Goal: Transaction & Acquisition: Purchase product/service

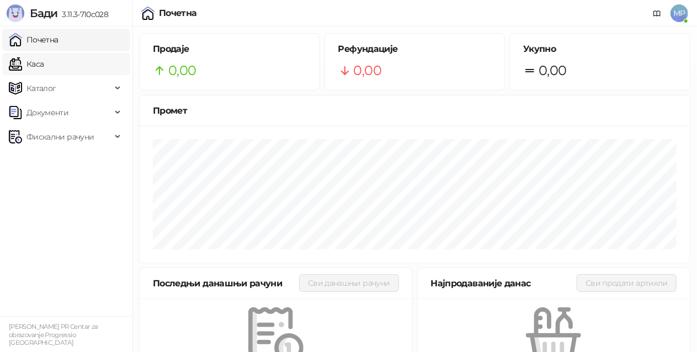
click at [44, 65] on link "Каса" at bounding box center [26, 64] width 35 height 22
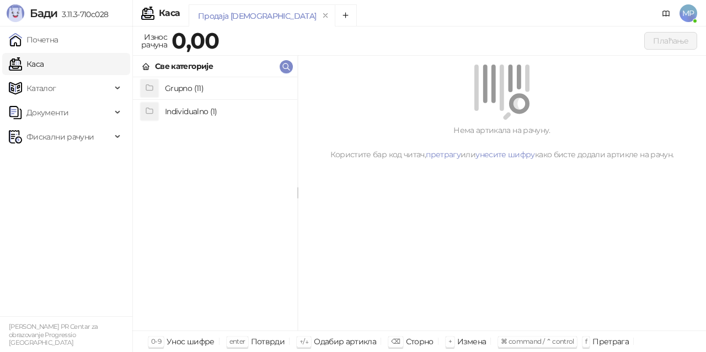
click at [204, 109] on h4 "Individualno (1)" at bounding box center [227, 112] width 124 height 18
click at [195, 89] on h4 "IPRU" at bounding box center [227, 89] width 124 height 18
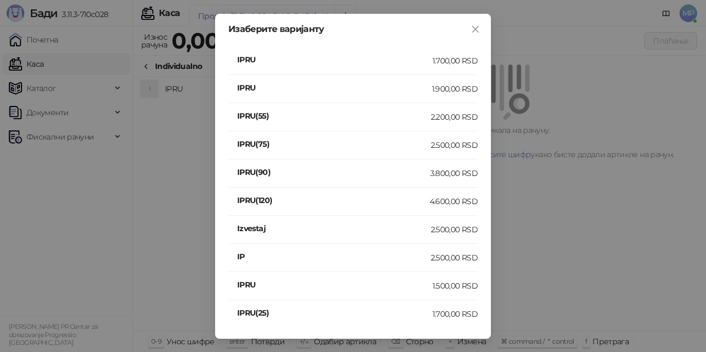
click at [443, 89] on div "1.900,00 RSD" at bounding box center [455, 89] width 46 height 12
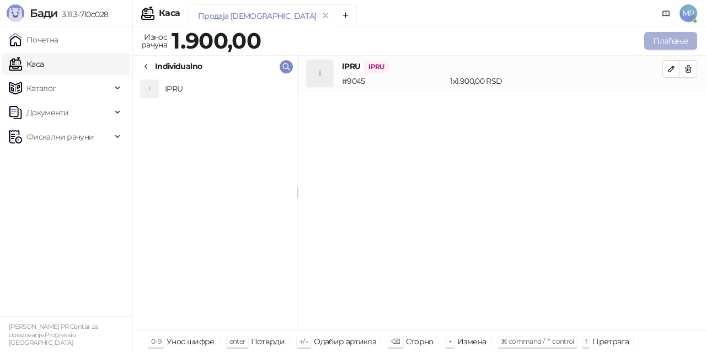
click at [681, 39] on button "Плаћање" at bounding box center [671, 41] width 53 height 18
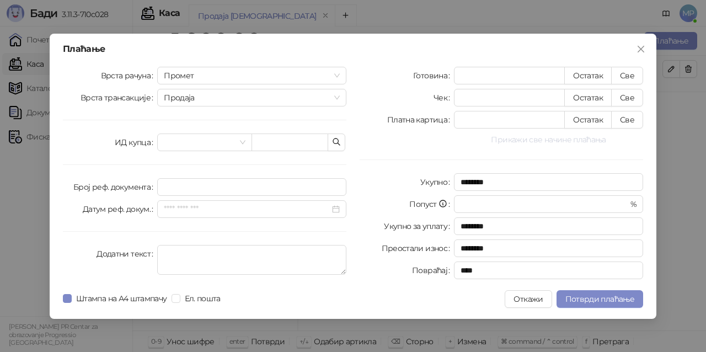
click at [593, 139] on button "Прикажи све начине плаћања" at bounding box center [548, 139] width 189 height 13
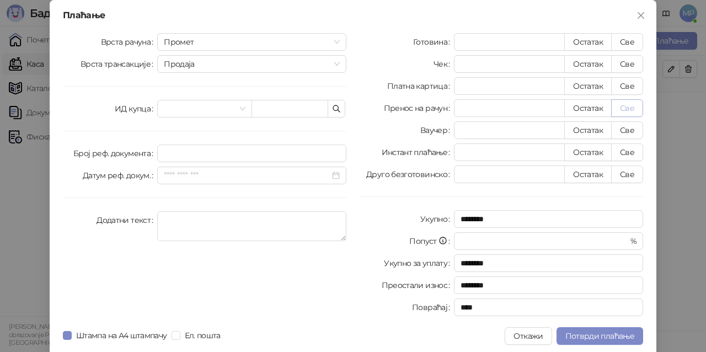
click at [617, 106] on button "Све" at bounding box center [627, 108] width 32 height 18
type input "****"
click at [589, 338] on span "Потврди плаћање" at bounding box center [600, 336] width 69 height 10
